Goal: Information Seeking & Learning: Learn about a topic

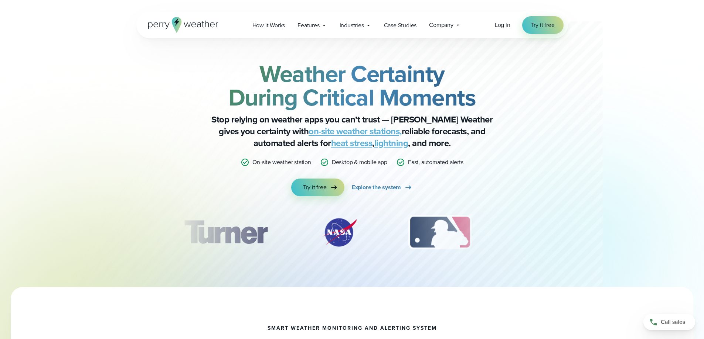
click at [450, 238] on img "3 of 12" at bounding box center [440, 232] width 78 height 37
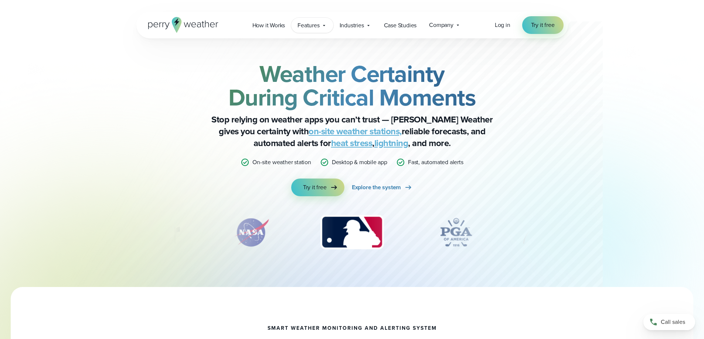
click at [305, 25] on span "Features" at bounding box center [308, 25] width 22 height 9
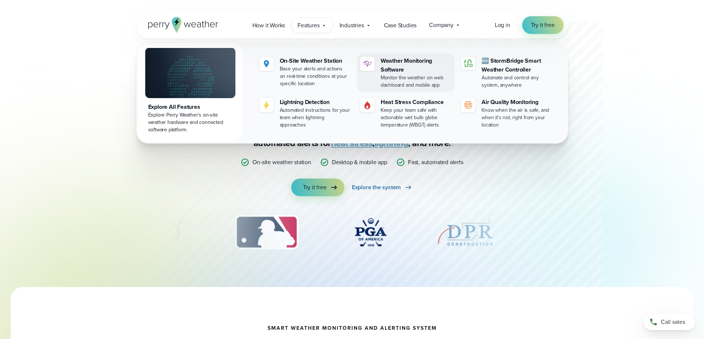
click at [417, 67] on div "Weather Monitoring Software" at bounding box center [415, 66] width 71 height 18
